Goal: Task Accomplishment & Management: Manage account settings

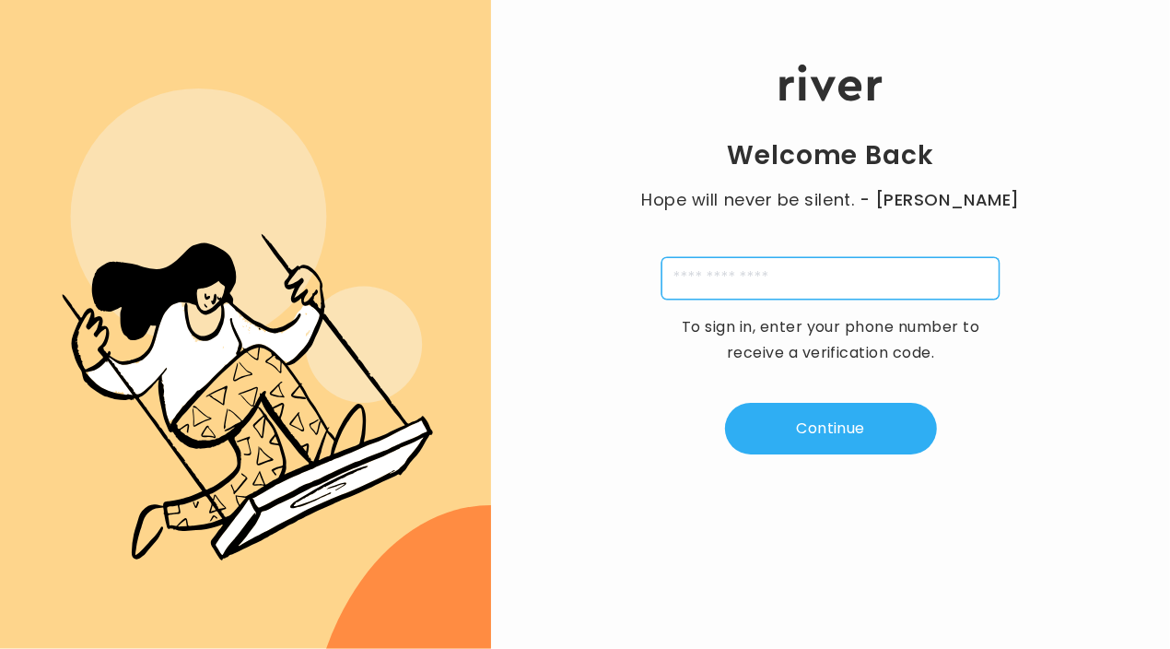
click at [772, 264] on input "tel" at bounding box center [831, 278] width 338 height 42
type input "**********"
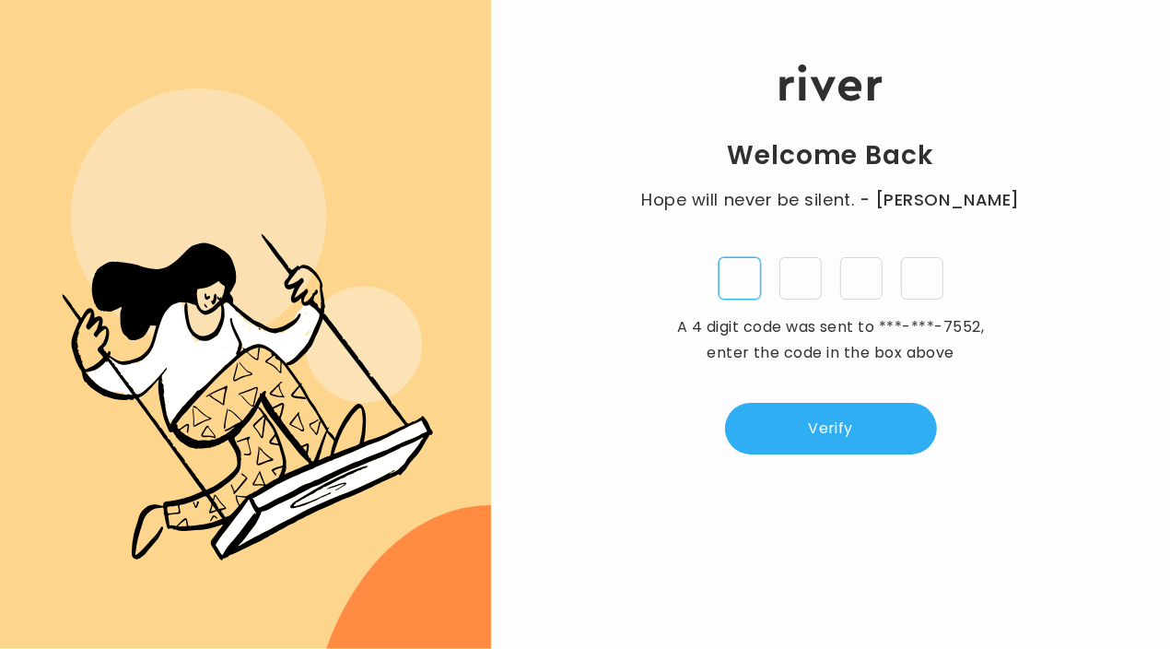
type input "*"
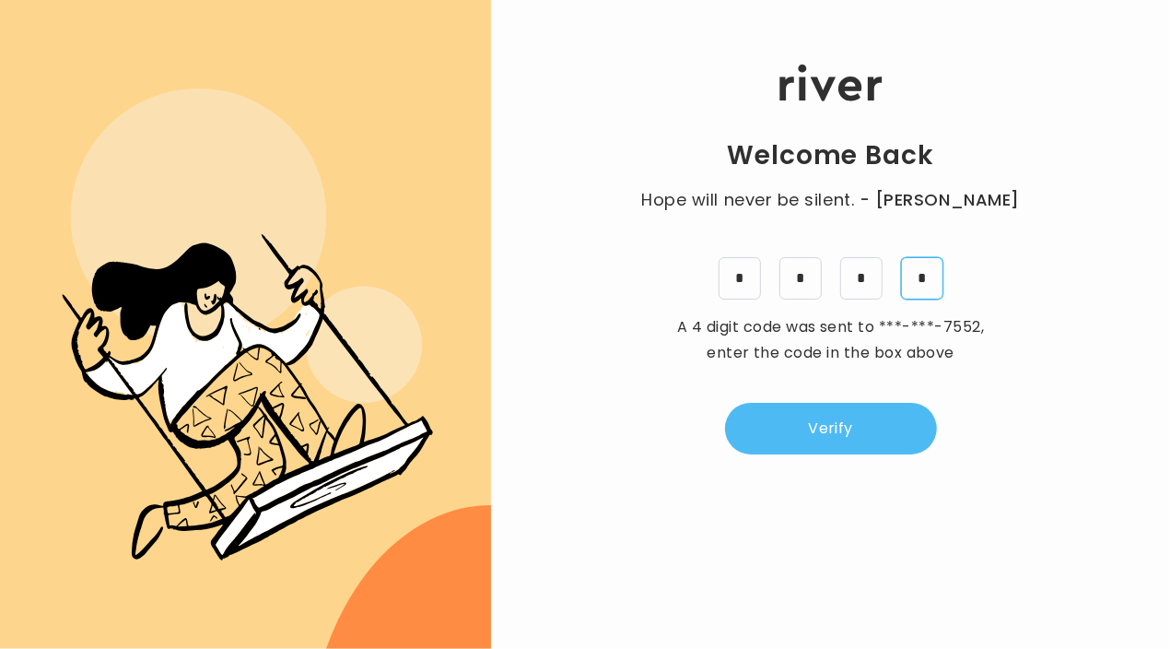
type input "*"
click at [878, 436] on button "Verify" at bounding box center [831, 429] width 212 height 52
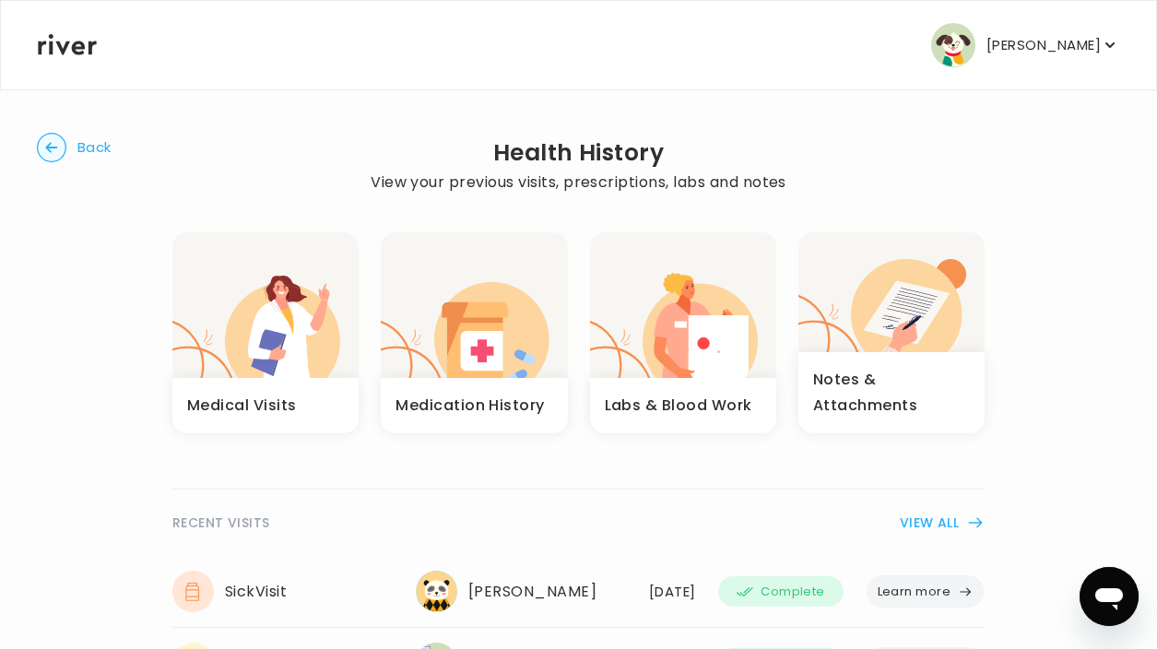
click at [65, 48] on icon at bounding box center [67, 44] width 59 height 21
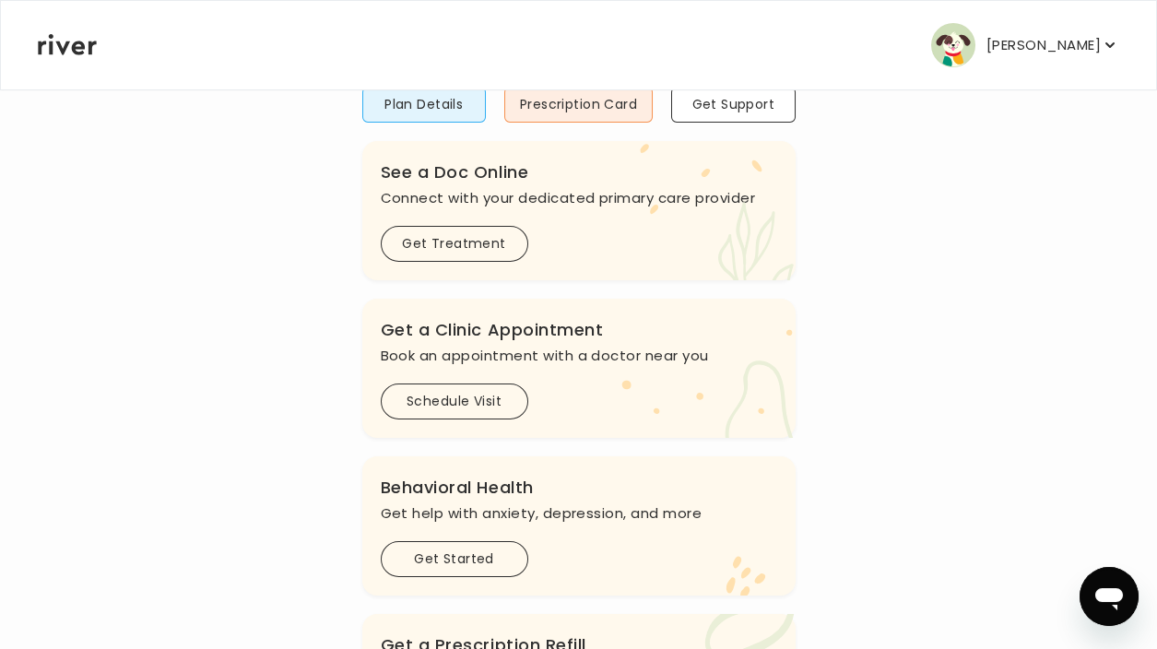
scroll to position [28, 0]
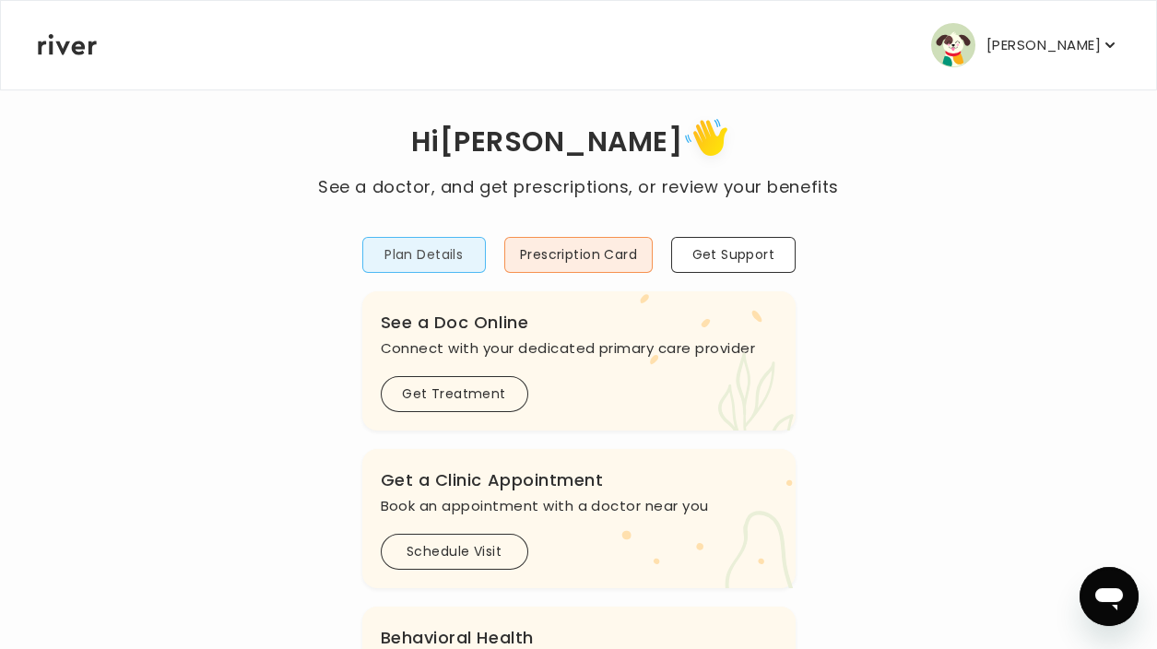
click at [436, 265] on button "Plan Details" at bounding box center [423, 255] width 123 height 36
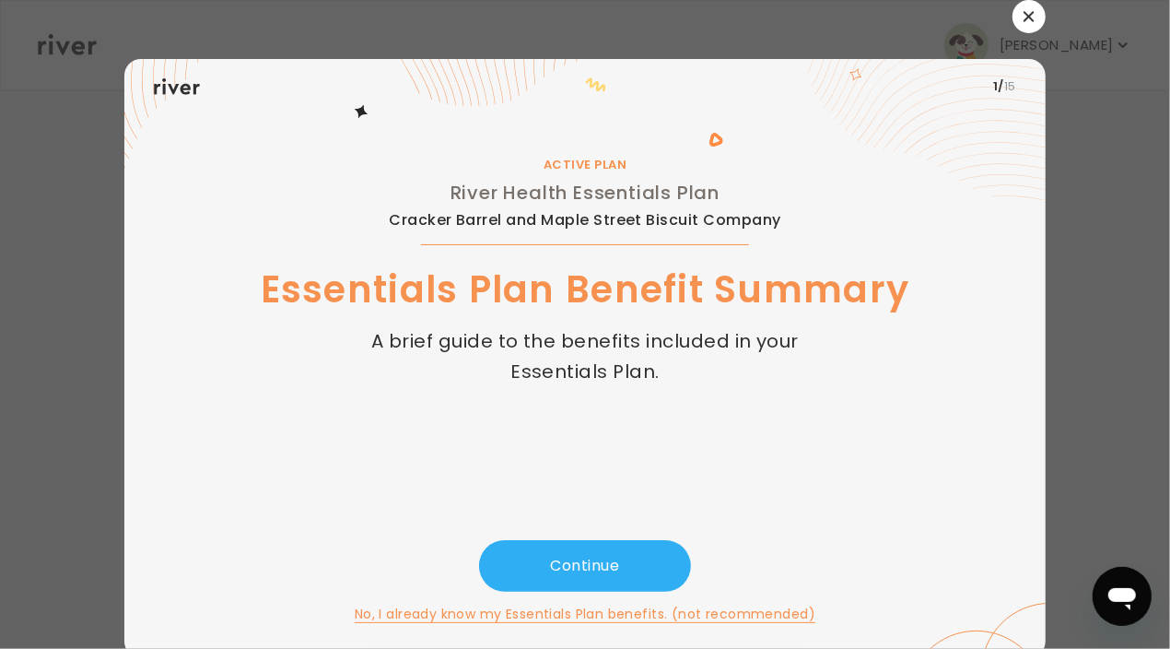
scroll to position [8, 0]
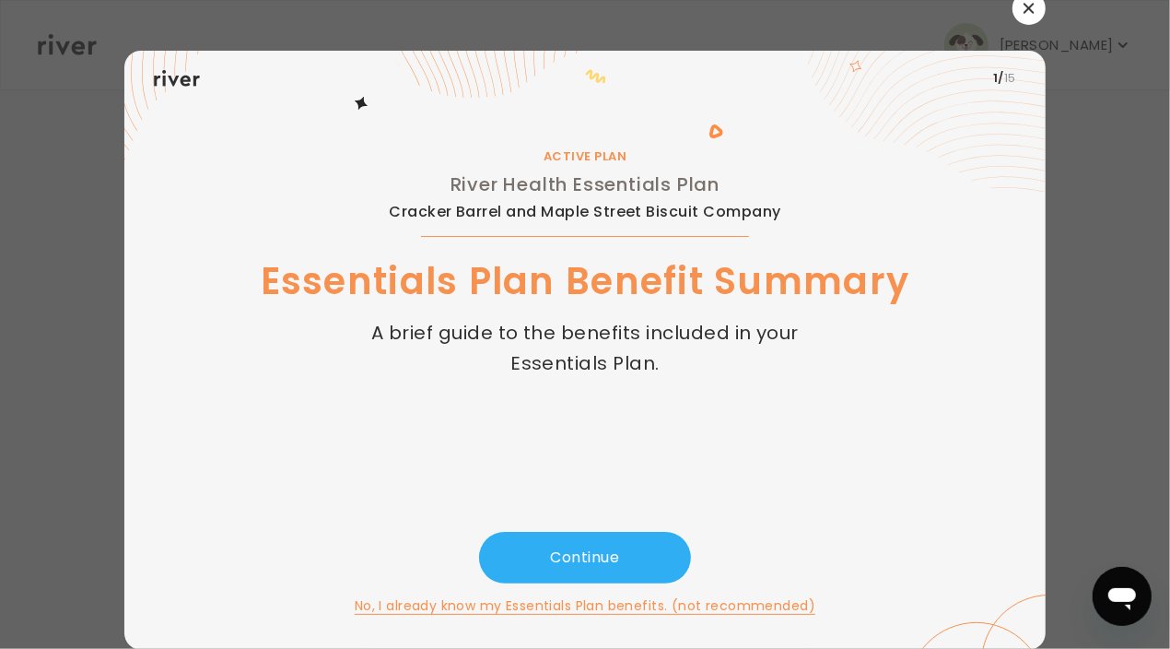
click at [711, 606] on button "No, I already know my Essentials Plan benefits. (not recommended)" at bounding box center [585, 605] width 461 height 22
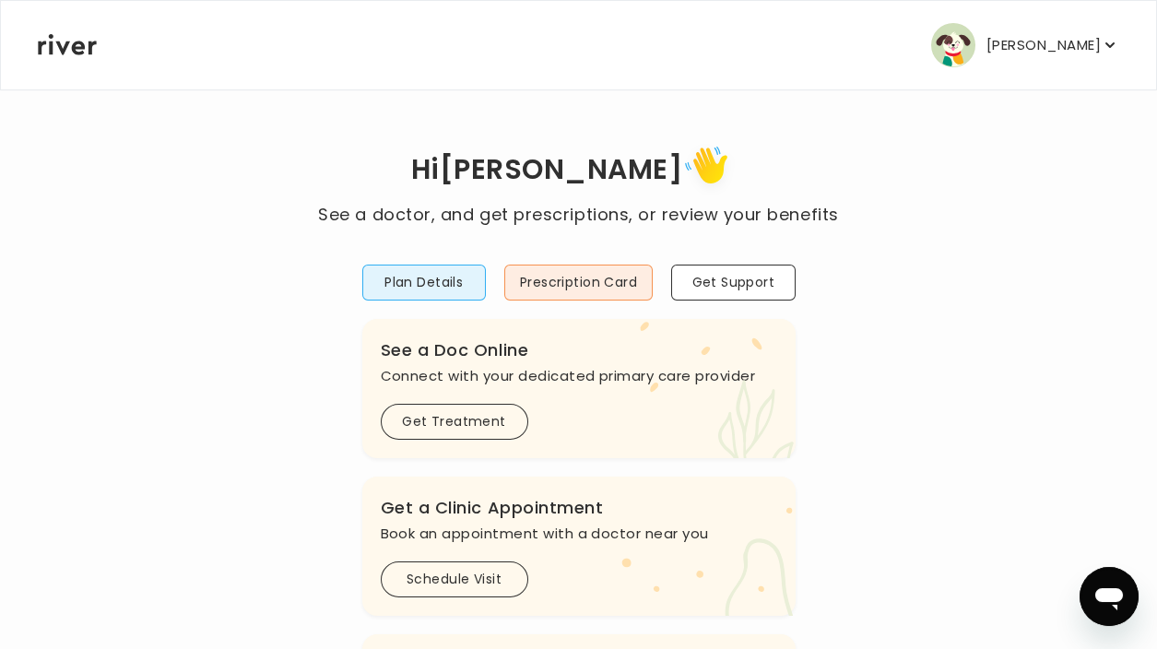
click at [1098, 34] on p "[PERSON_NAME]" at bounding box center [1043, 45] width 114 height 26
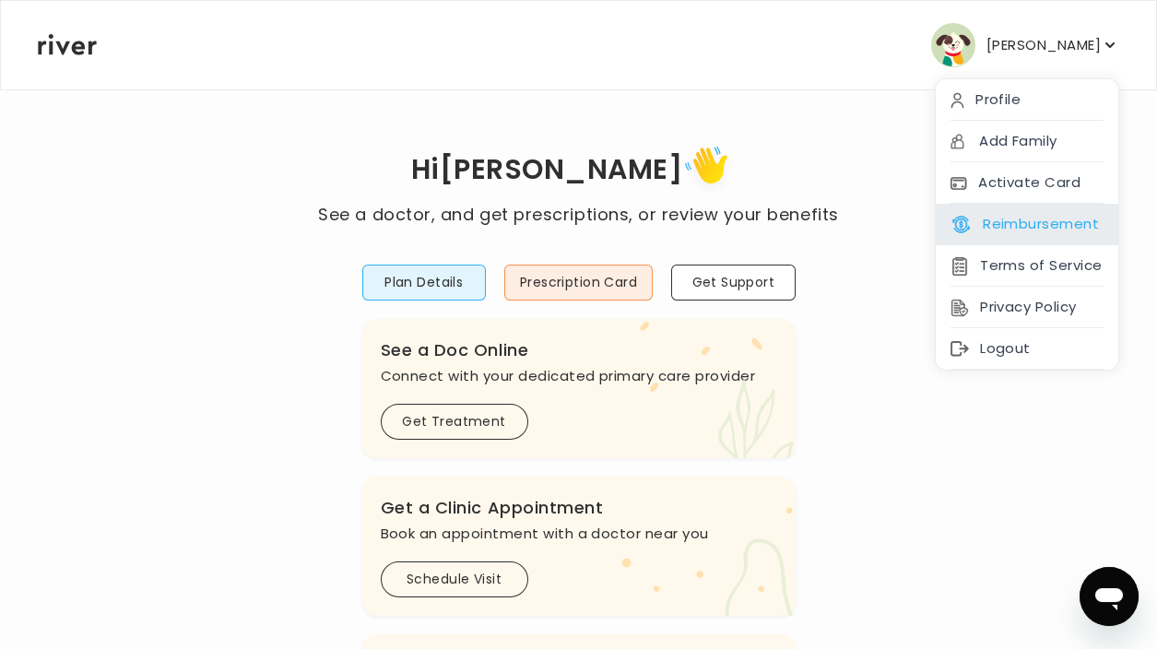
click at [1030, 212] on button "Reimbursement" at bounding box center [1024, 224] width 148 height 26
